Goal: Transaction & Acquisition: Purchase product/service

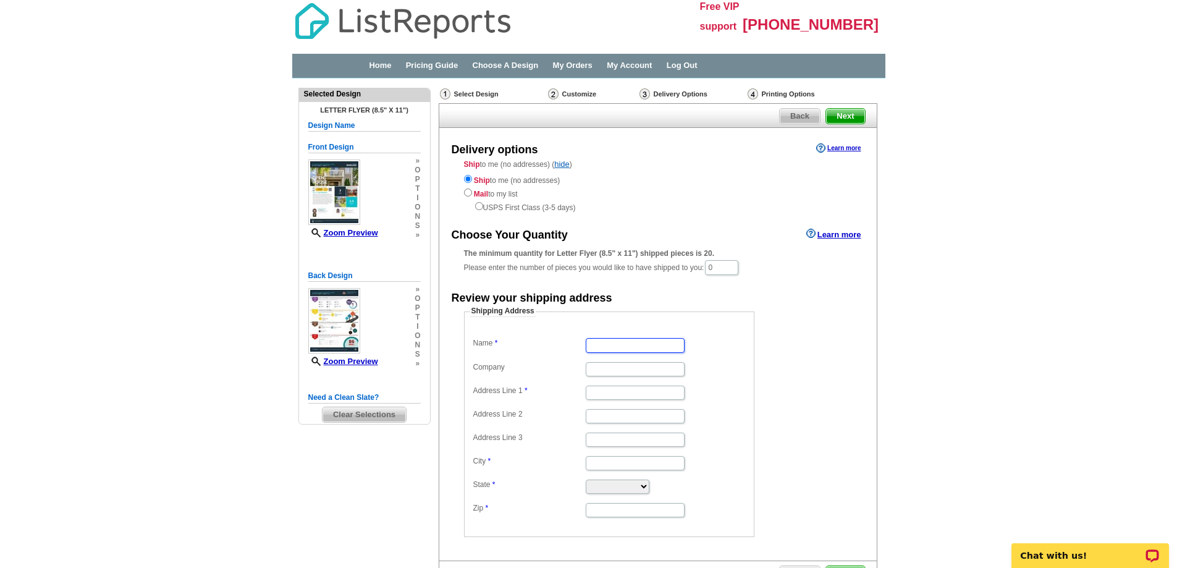
click at [614, 350] on input "Name" at bounding box center [635, 345] width 99 height 14
type input "[PERSON_NAME]"
type input "[STREET_ADDRESS]"
type input "[GEOGRAPHIC_DATA]"
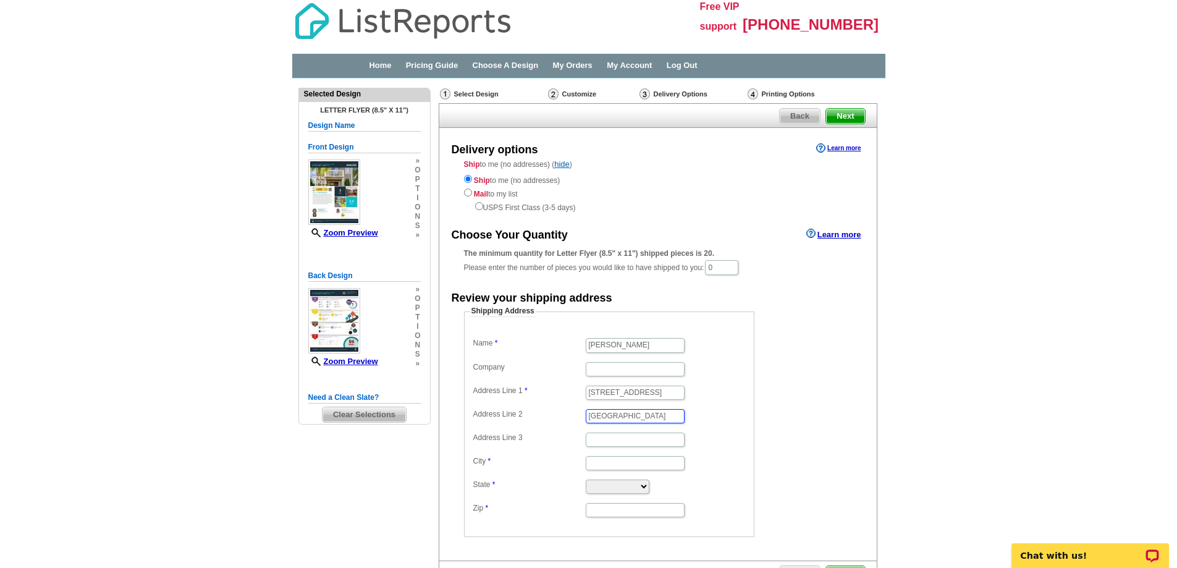
type input "[GEOGRAPHIC_DATA]"
select select "NJ"
type input "07746"
drag, startPoint x: 649, startPoint y: 412, endPoint x: 619, endPoint y: 420, distance: 30.7
click at [619, 420] on input "Burlington Drive" at bounding box center [635, 416] width 99 height 14
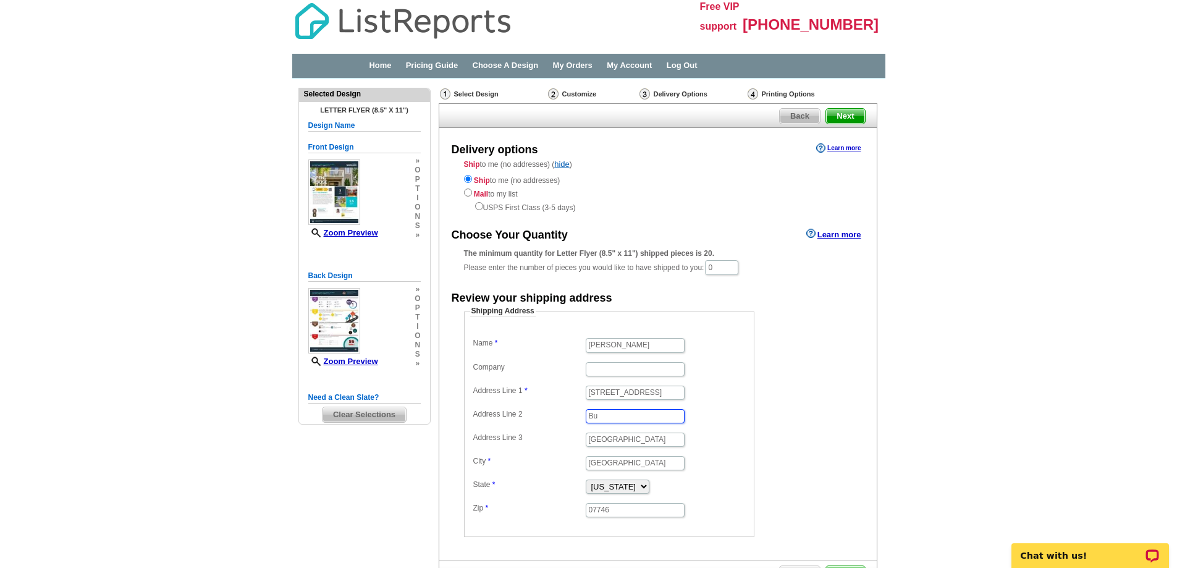
type input "Bu"
click at [873, 388] on div "Shipping Address Name Patricia Florentine Company Address Line 1 51 Burlington …" at bounding box center [657, 421] width 437 height 231
drag, startPoint x: 667, startPoint y: 441, endPoint x: 512, endPoint y: 442, distance: 155.1
click at [513, 442] on dl "Name Patricia Florentine Company Address Line 1 51 Burlington Drive Address Lin…" at bounding box center [609, 427] width 278 height 184
click at [669, 461] on input "Marlboro Township" at bounding box center [635, 463] width 99 height 14
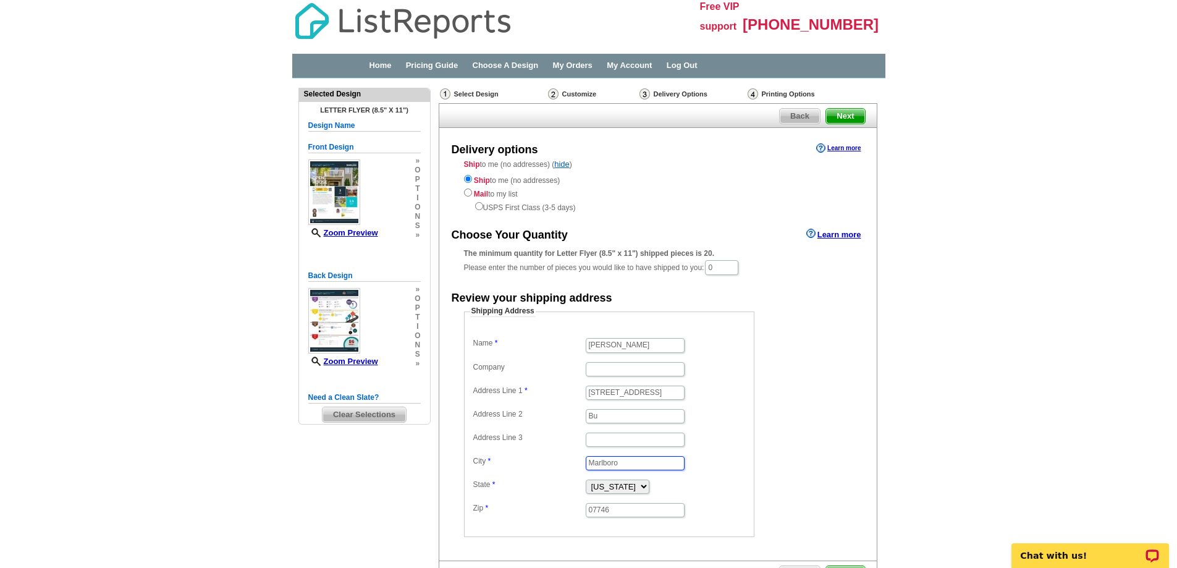
type input "Marlboro"
click at [827, 347] on form "Shipping Address Name Patricia Florentine Company Address Line 1 51 Burlington …" at bounding box center [658, 421] width 388 height 231
drag, startPoint x: 733, startPoint y: 272, endPoint x: 714, endPoint y: 272, distance: 19.2
click at [714, 272] on input "0" at bounding box center [721, 267] width 33 height 15
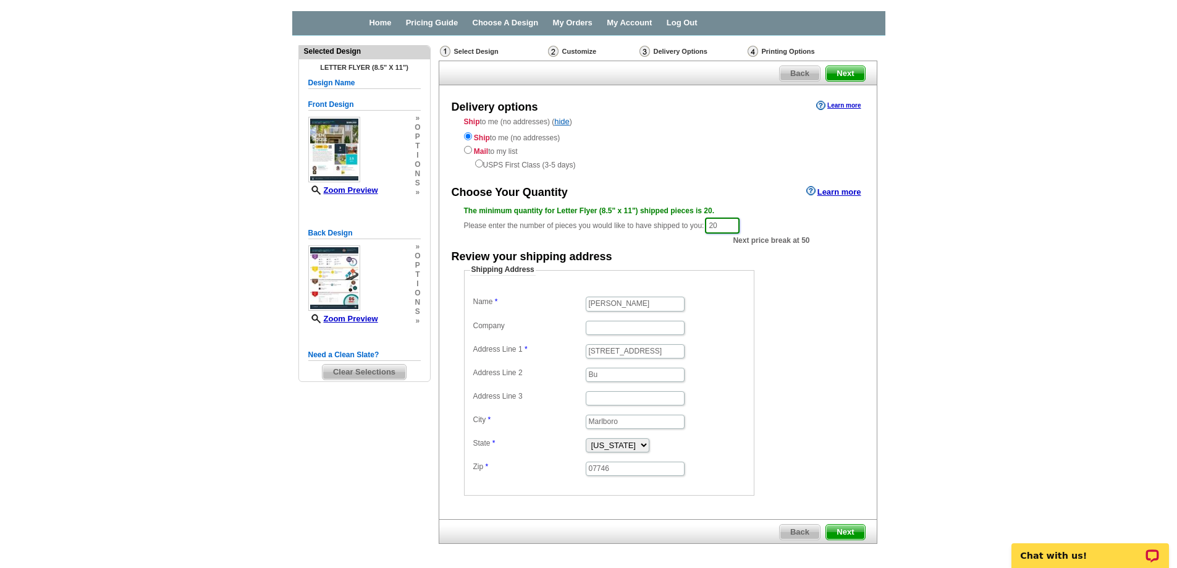
scroll to position [91, 0]
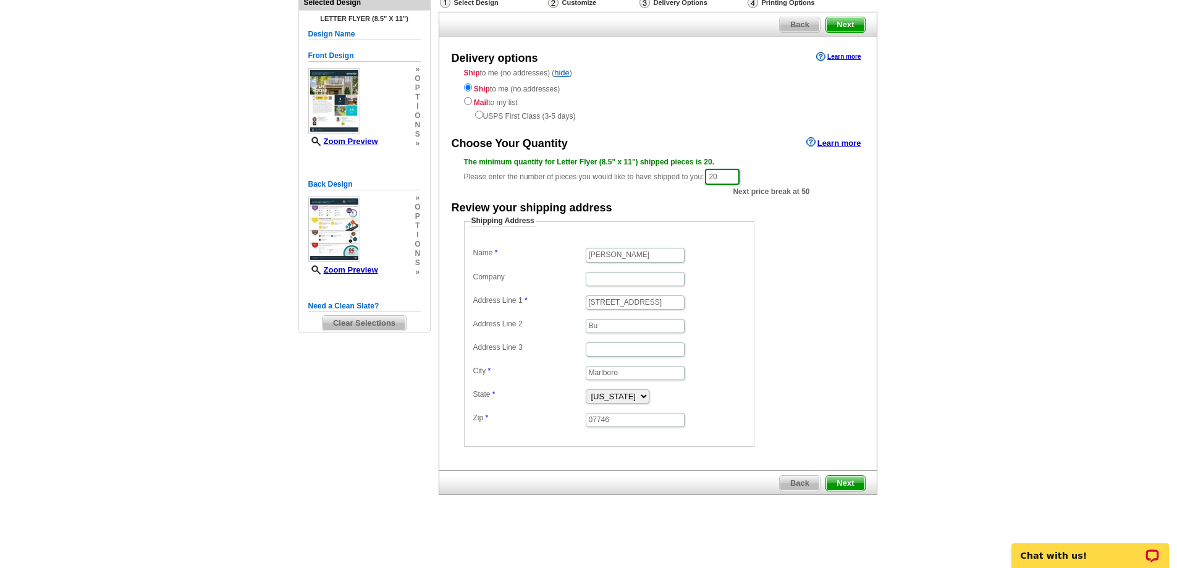
type input "20"
click at [848, 479] on span "Next" at bounding box center [845, 483] width 38 height 15
drag, startPoint x: 610, startPoint y: 328, endPoint x: 476, endPoint y: 326, distance: 134.1
click at [476, 326] on dl "Name Patricia Florentine Company Address Line 1 51 Burlington Drive Address Lin…" at bounding box center [609, 337] width 278 height 184
click at [845, 482] on span "Next" at bounding box center [845, 483] width 38 height 15
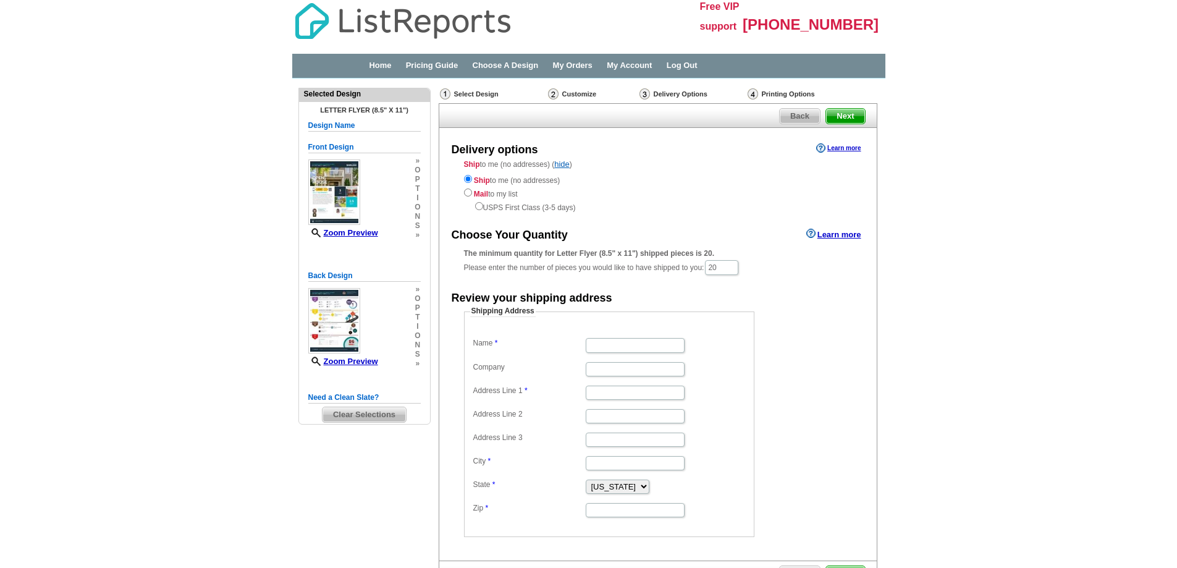
select select "NJ"
